Goal: Transaction & Acquisition: Register for event/course

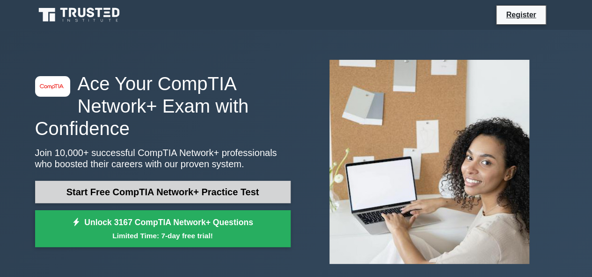
click at [144, 196] on link "Start Free CompTIA Network+ Practice Test" at bounding box center [163, 192] width 256 height 22
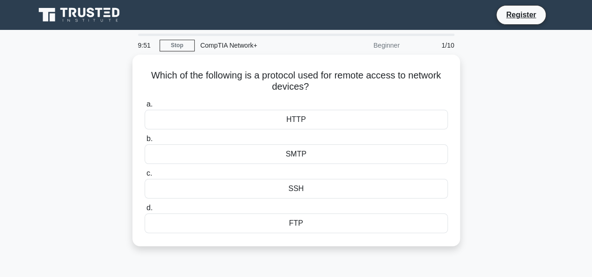
click at [227, 46] on div "CompTIA Network+" at bounding box center [259, 45] width 129 height 19
click at [518, 14] on link "Register" at bounding box center [520, 15] width 41 height 12
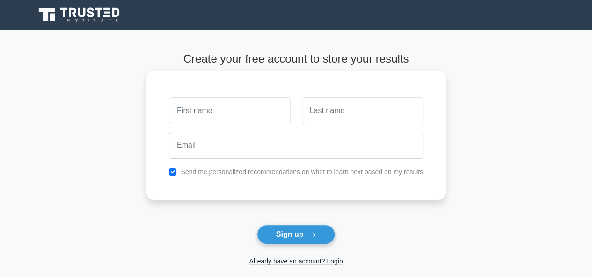
click at [241, 109] on input "text" at bounding box center [229, 110] width 121 height 27
type input "ahmed"
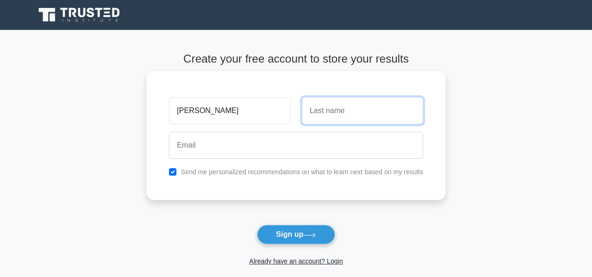
click at [331, 115] on input "text" at bounding box center [362, 110] width 121 height 27
type input "abdo"
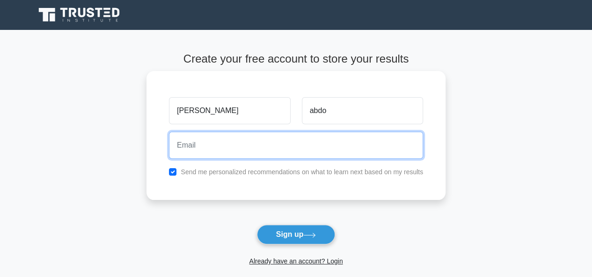
click at [234, 144] on input "email" at bounding box center [296, 145] width 254 height 27
type input "azukew@Gmail.com"
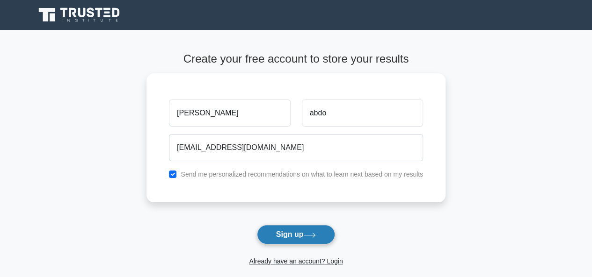
click at [295, 234] on button "Sign up" at bounding box center [296, 235] width 79 height 20
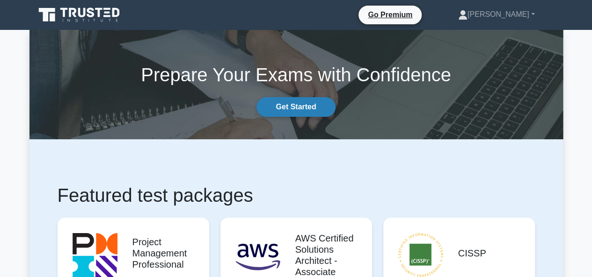
click at [288, 108] on link "Get Started" at bounding box center [295, 107] width 79 height 20
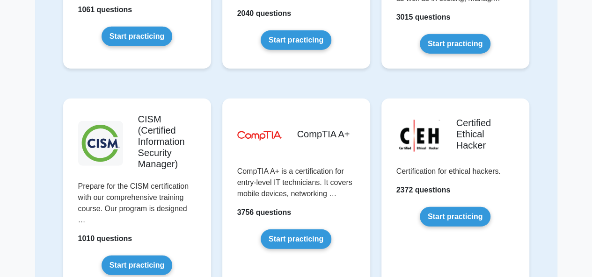
scroll to position [1284, 0]
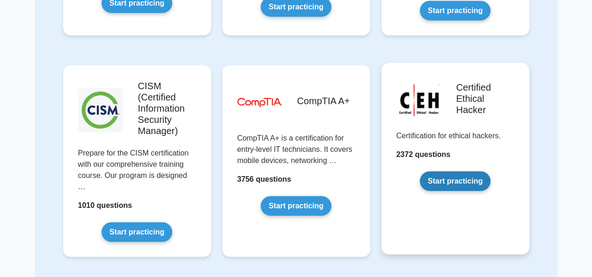
click at [450, 176] on link "Start practicing" at bounding box center [455, 182] width 71 height 20
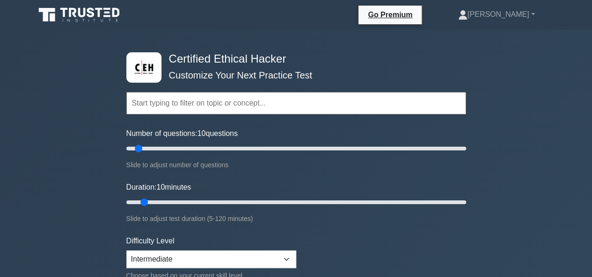
click at [314, 102] on input "text" at bounding box center [296, 103] width 340 height 22
